Goal: Task Accomplishment & Management: Manage account settings

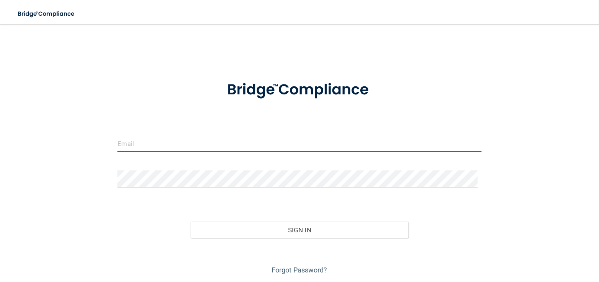
click at [158, 146] on input "email" at bounding box center [299, 143] width 364 height 17
type input "[EMAIL_ADDRESS][DOMAIN_NAME]"
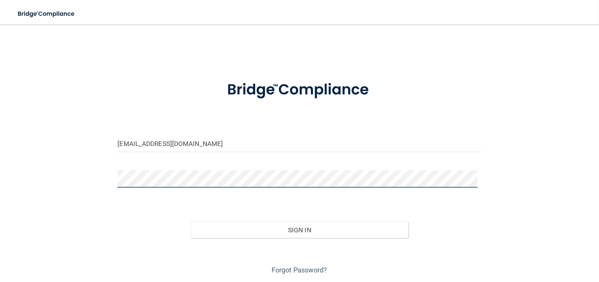
click at [191, 222] on button "Sign In" at bounding box center [300, 230] width 219 height 17
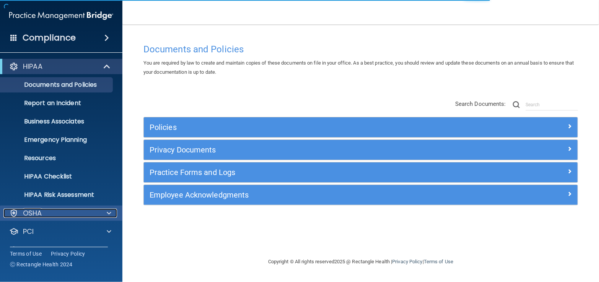
click at [103, 215] on div at bounding box center [107, 213] width 19 height 9
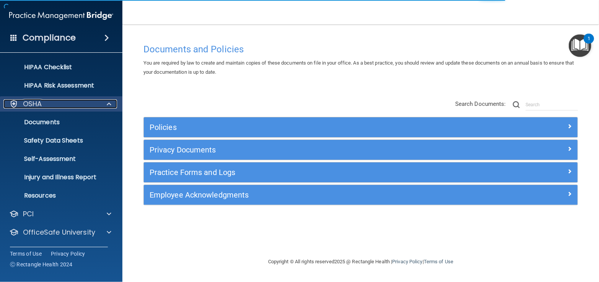
scroll to position [126, 0]
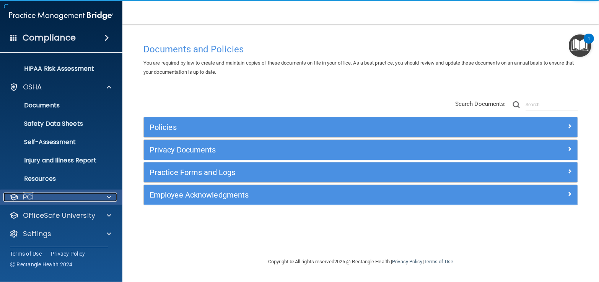
click at [101, 193] on div at bounding box center [107, 197] width 19 height 9
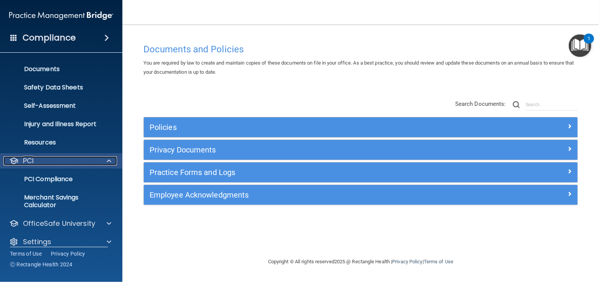
scroll to position [171, 0]
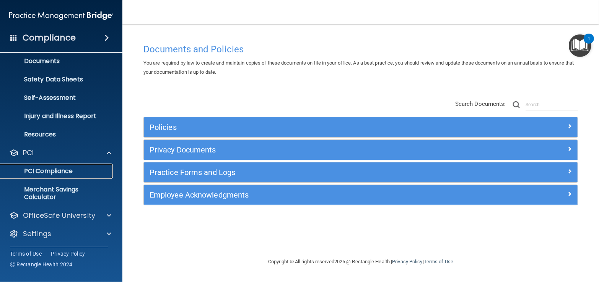
click at [98, 168] on p "PCI Compliance" at bounding box center [57, 172] width 104 height 8
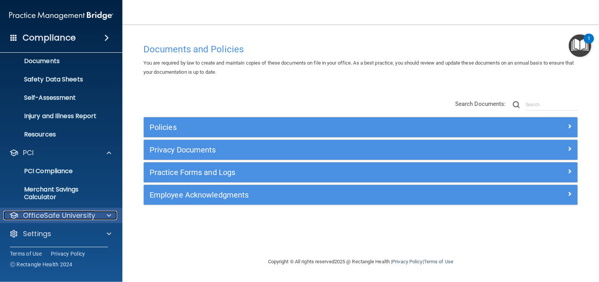
click at [108, 214] on span at bounding box center [109, 215] width 5 height 9
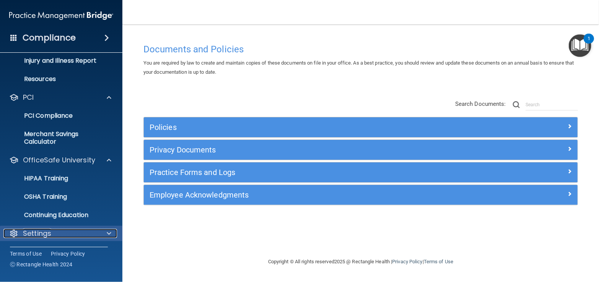
click at [108, 234] on span at bounding box center [109, 233] width 5 height 9
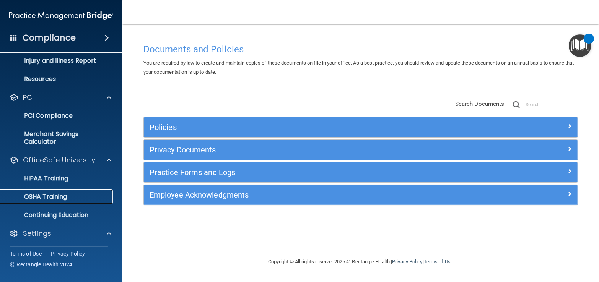
click at [54, 196] on p "OSHA Training" at bounding box center [36, 197] width 62 height 8
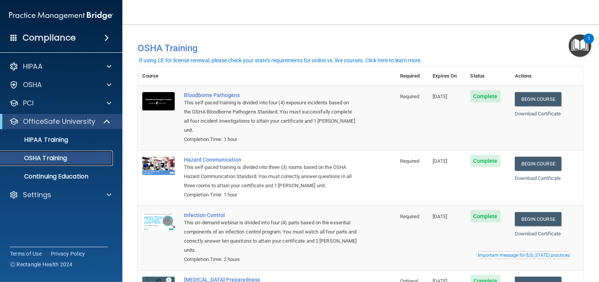
scroll to position [74, 0]
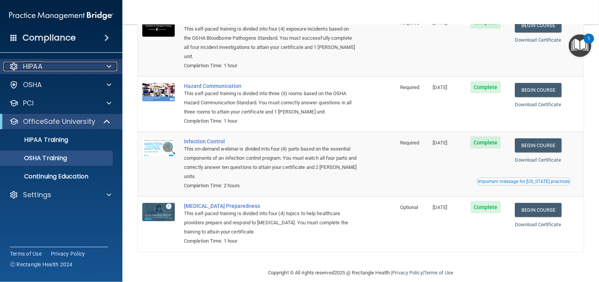
click at [109, 64] on span at bounding box center [109, 66] width 5 height 9
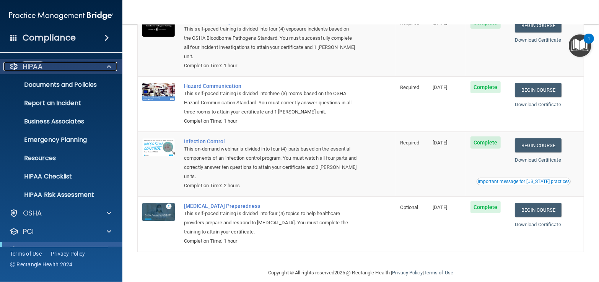
click at [109, 64] on span at bounding box center [109, 66] width 5 height 9
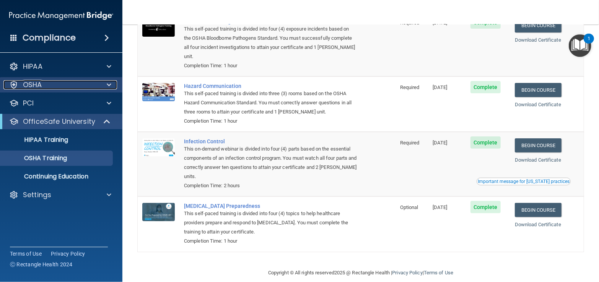
click at [109, 82] on span at bounding box center [109, 84] width 5 height 9
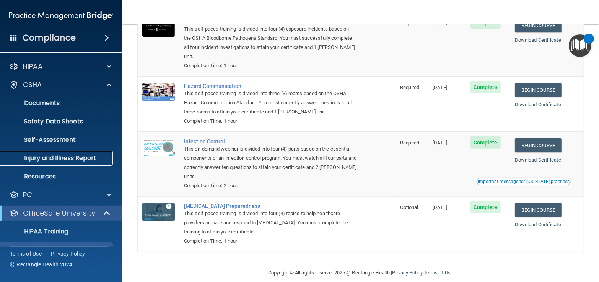
click at [85, 158] on p "Injury and Illness Report" at bounding box center [57, 159] width 104 height 8
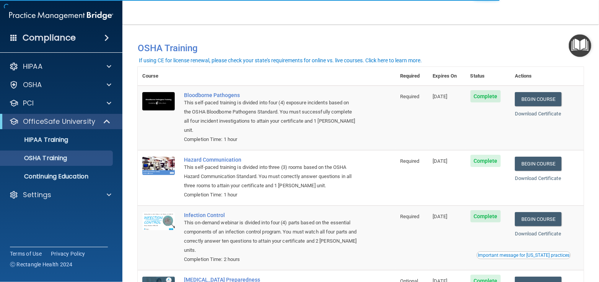
scroll to position [74, 0]
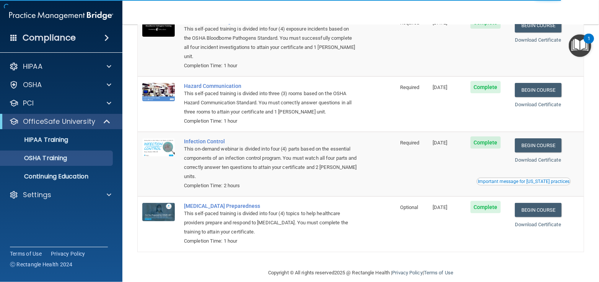
click at [104, 38] on span at bounding box center [106, 37] width 5 height 9
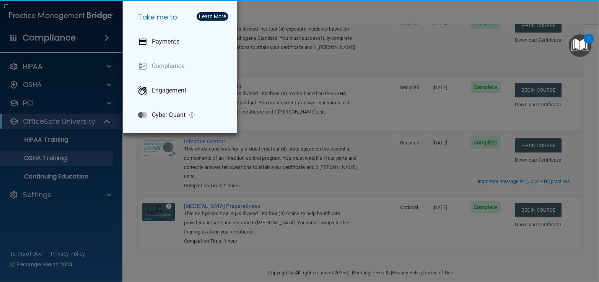
click at [104, 38] on div "Take me to: Payments Compliance Engagement Cyber Quant" at bounding box center [299, 141] width 599 height 282
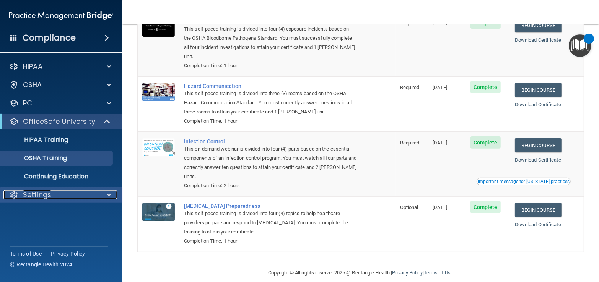
click at [100, 193] on div at bounding box center [107, 195] width 19 height 9
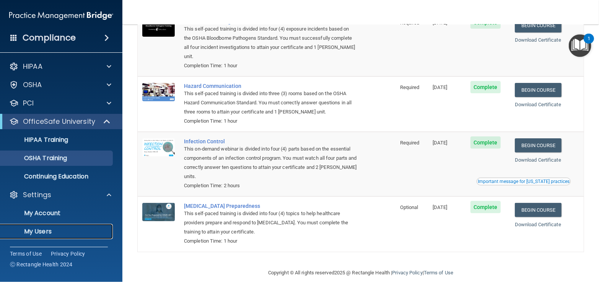
click at [49, 231] on p "My Users" at bounding box center [57, 232] width 104 height 8
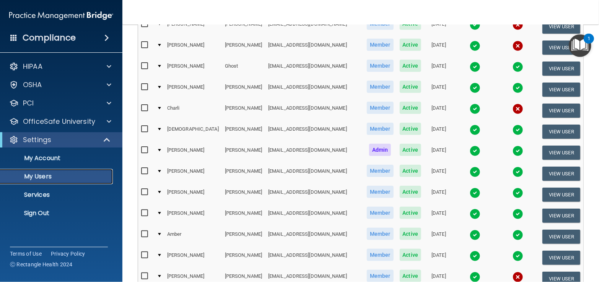
scroll to position [345, 0]
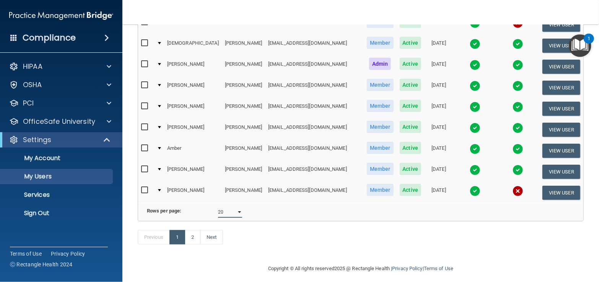
click at [237, 207] on select "10 20 30 40 all" at bounding box center [230, 212] width 24 height 11
select select "29"
click at [218, 207] on select "10 20 30 40 all" at bounding box center [230, 212] width 24 height 11
